Goal: Task Accomplishment & Management: Use online tool/utility

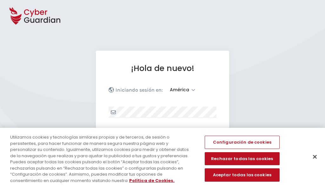
select select "América"
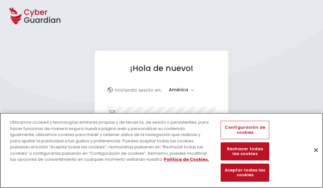
scroll to position [83, 0]
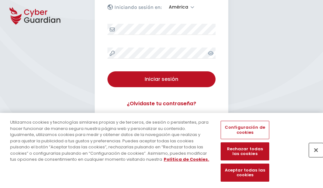
click at [313, 157] on button "Cerrar" at bounding box center [316, 150] width 14 height 14
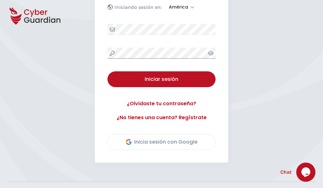
scroll to position [144, 0]
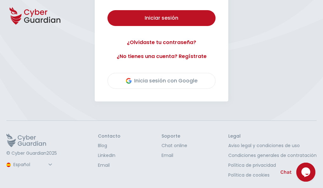
click at [107, 10] on button "Iniciar sesión" at bounding box center [161, 18] width 108 height 16
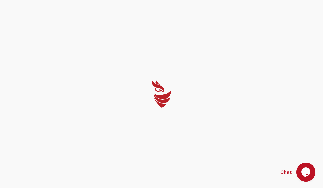
scroll to position [0, 0]
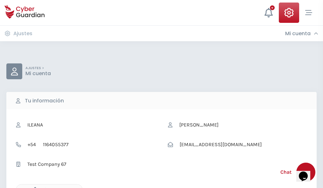
click at [33, 188] on icon "button" at bounding box center [33, 189] width 5 height 5
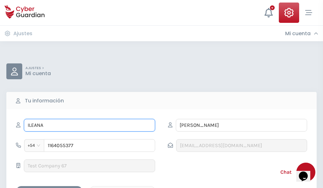
click at [89, 126] on input "ILEANA" at bounding box center [89, 125] width 131 height 13
type input "I"
type input "Josefina"
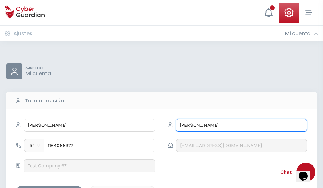
click at [241, 126] on input "CORREA" at bounding box center [241, 125] width 131 height 13
type input "C"
type input "Iniesta"
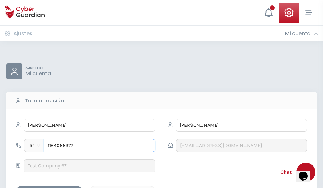
click at [99, 146] on input "1164055377" at bounding box center [99, 146] width 111 height 13
type input "1"
type input "4921412058"
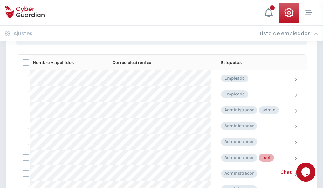
scroll to position [320, 0]
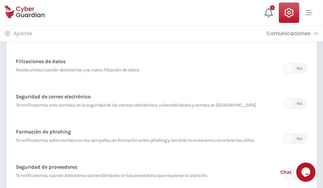
scroll to position [335, 0]
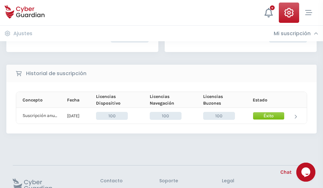
scroll to position [161, 0]
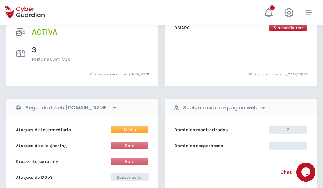
scroll to position [646, 0]
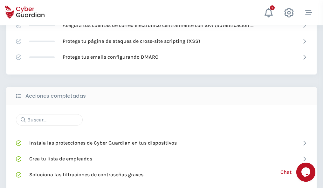
scroll to position [423, 0]
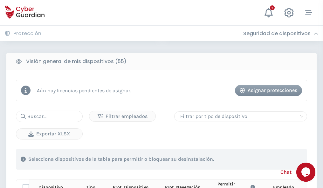
scroll to position [562, 0]
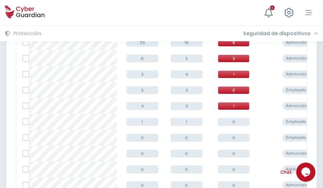
scroll to position [320, 0]
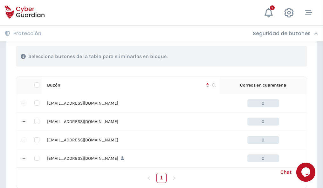
scroll to position [313, 0]
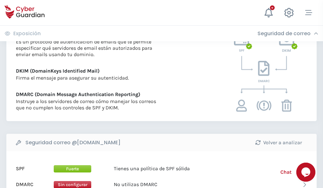
scroll to position [343, 0]
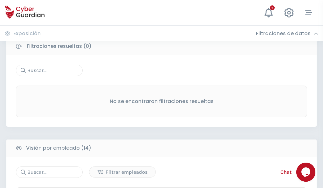
scroll to position [574, 0]
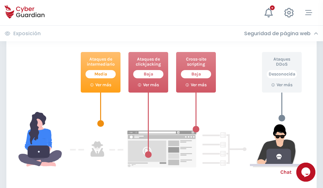
scroll to position [346, 0]
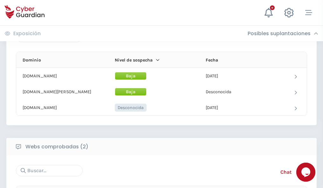
scroll to position [381, 0]
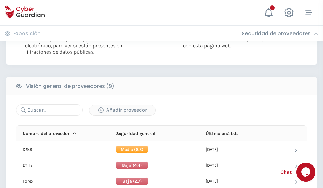
scroll to position [457, 0]
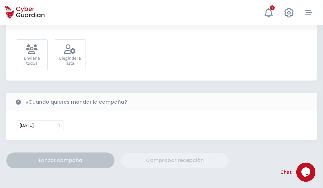
scroll to position [233, 0]
